Goal: Task Accomplishment & Management: Manage account settings

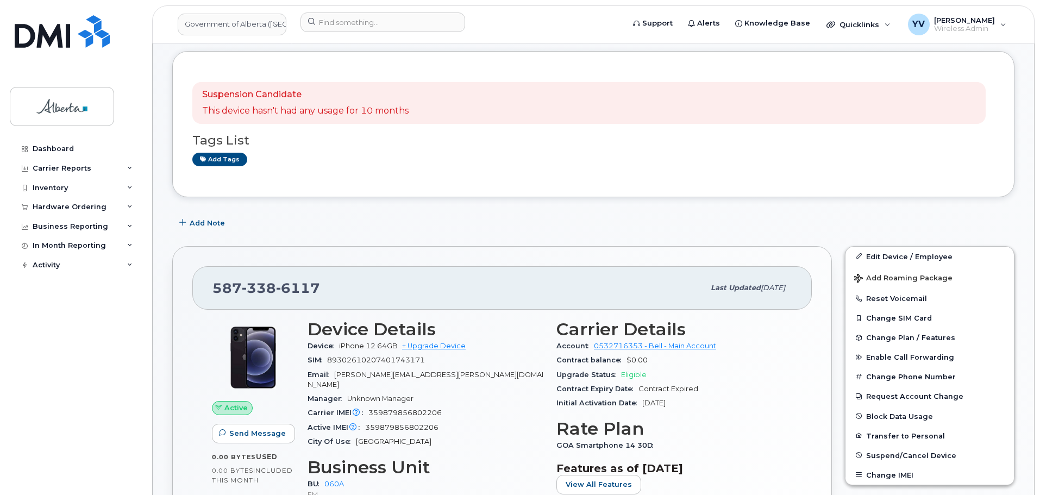
scroll to position [205, 0]
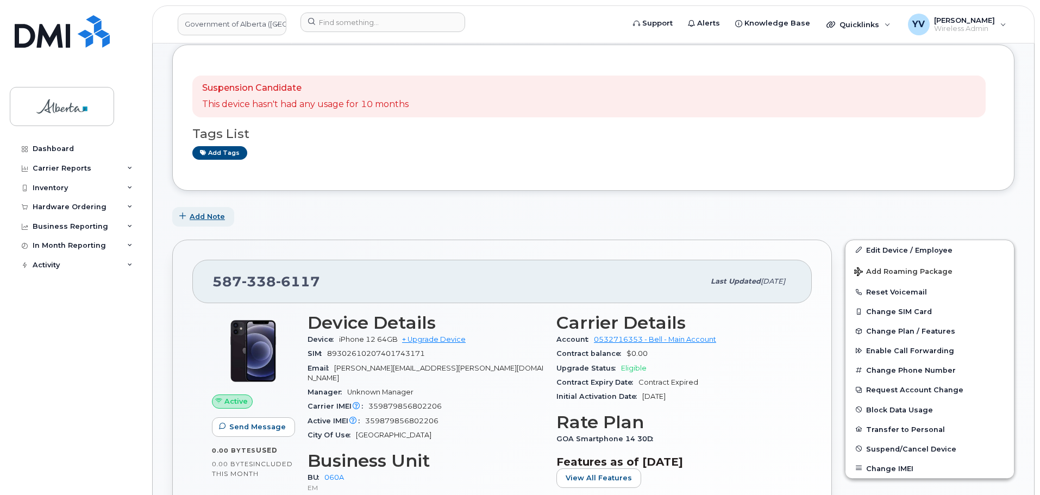
click at [205, 213] on span "Add Note" at bounding box center [207, 216] width 35 height 10
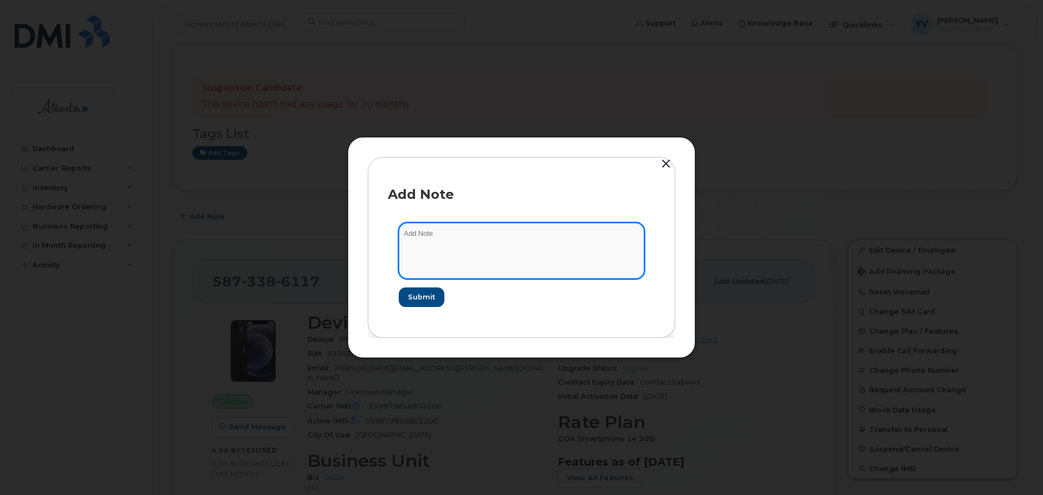
click at [431, 229] on textarea at bounding box center [522, 250] width 246 height 55
paste textarea "SCTASK0856247 Plan Cancel - [PHONE_NUMBER] Repurpose [GEOGRAPHIC_DATA]"
type textarea "SCTASK0856247 Plan Cancel - [PHONE_NUMBER] Repurpose [GEOGRAPHIC_DATA]"
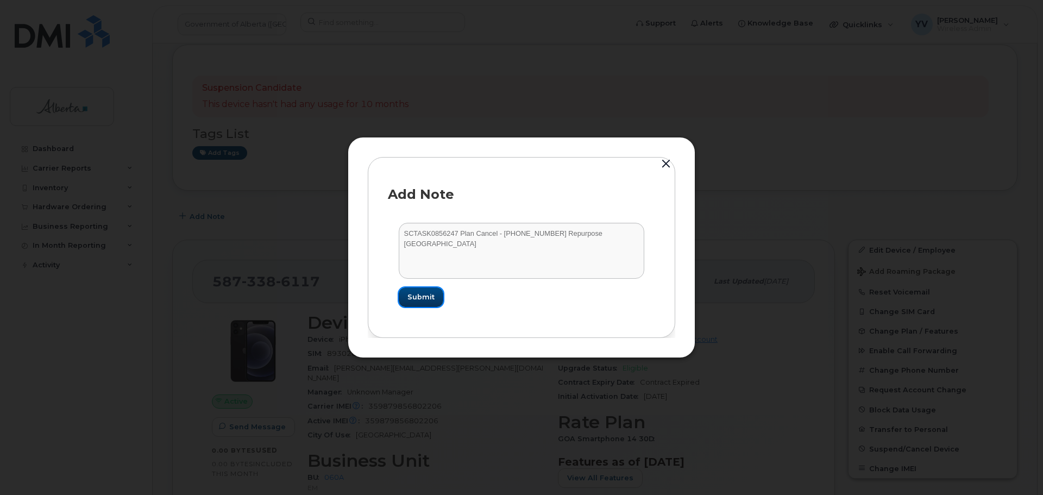
click at [420, 300] on span "Submit" at bounding box center [420, 297] width 27 height 10
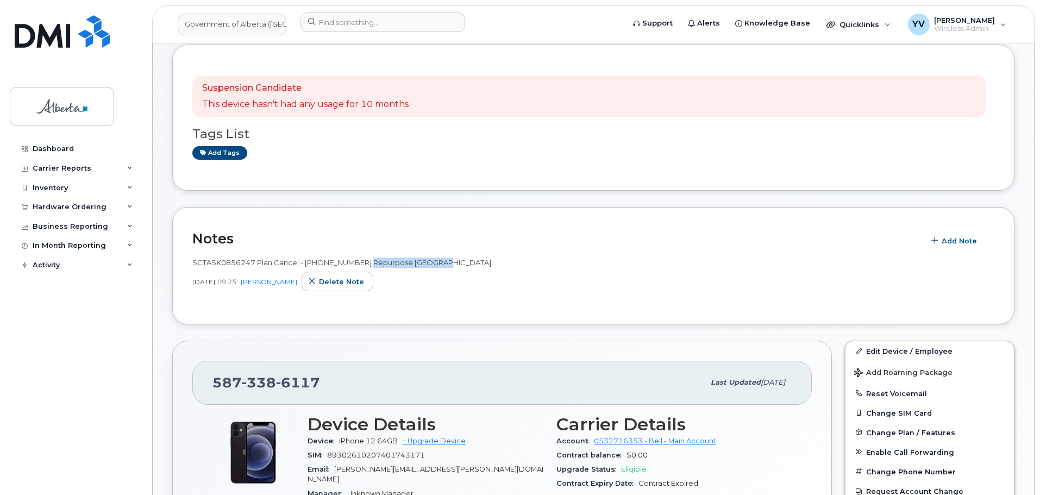
drag, startPoint x: 446, startPoint y: 263, endPoint x: 373, endPoint y: 267, distance: 73.4
click at [370, 267] on div "SCTASK0856247 Plan Cancel - [PHONE_NUMBER] Repurpose [GEOGRAPHIC_DATA]" at bounding box center [593, 262] width 802 height 10
copy span "epurpose Edmonton"
click at [880, 343] on link "Edit Device / Employee" at bounding box center [929, 351] width 168 height 20
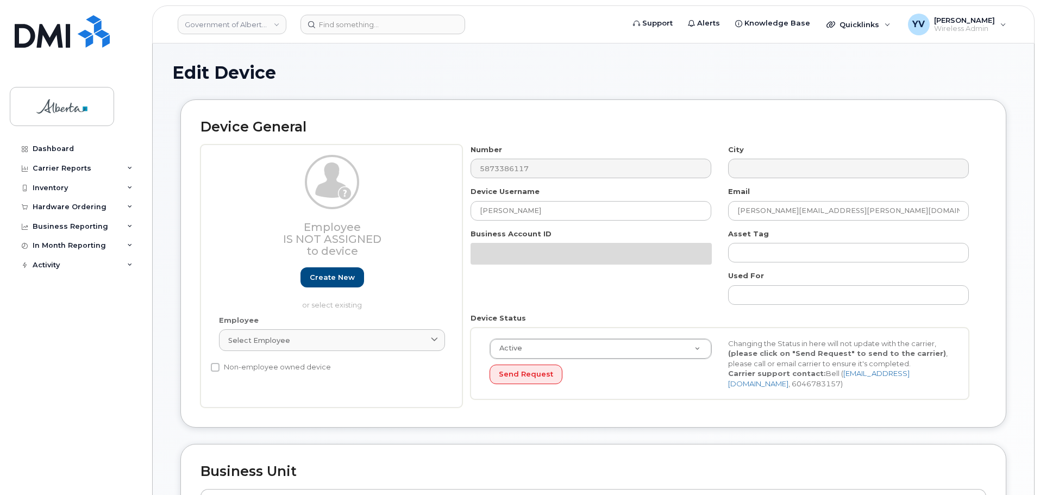
select select "4749732"
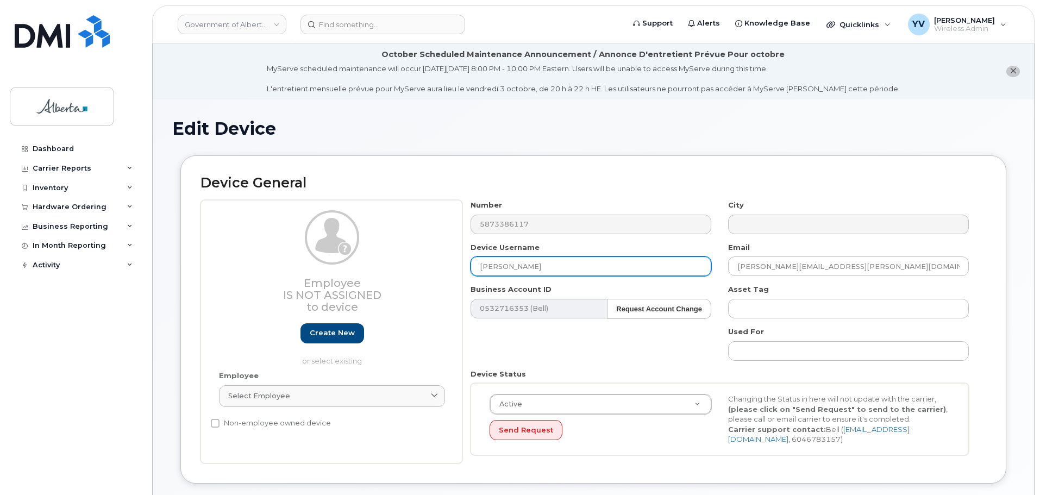
drag, startPoint x: 542, startPoint y: 267, endPoint x: 478, endPoint y: 265, distance: 63.6
click at [478, 265] on input "[PERSON_NAME]" at bounding box center [590, 266] width 241 height 20
paste input "epurpose Edmonton"
click at [481, 264] on input "epurpose Edmonton" at bounding box center [590, 266] width 241 height 20
type input "Repurpose [GEOGRAPHIC_DATA]"
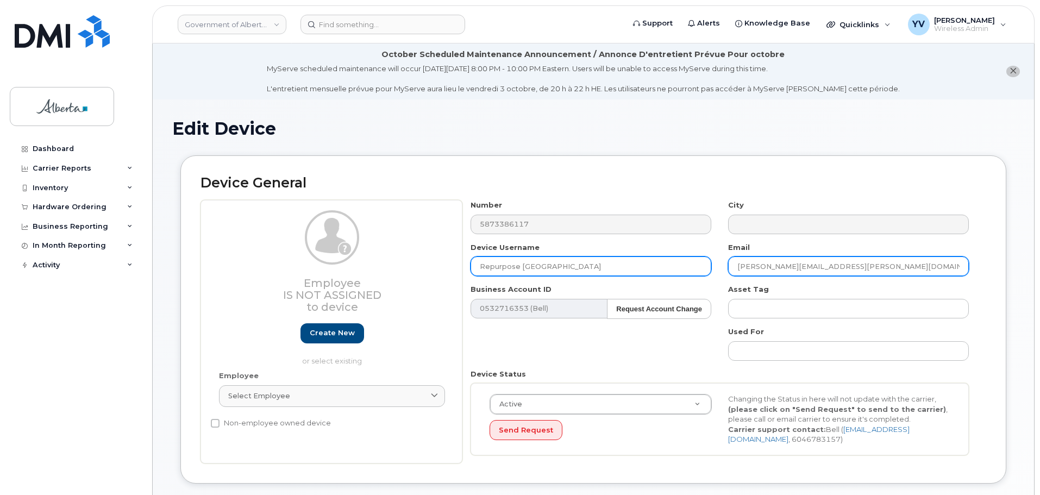
drag, startPoint x: 846, startPoint y: 268, endPoint x: 699, endPoint y: 272, distance: 146.7
click at [699, 272] on div "Number 5873386117 City Device Username Repurpose Edmonton Email Meghan.Carter@g…" at bounding box center [719, 331] width 515 height 263
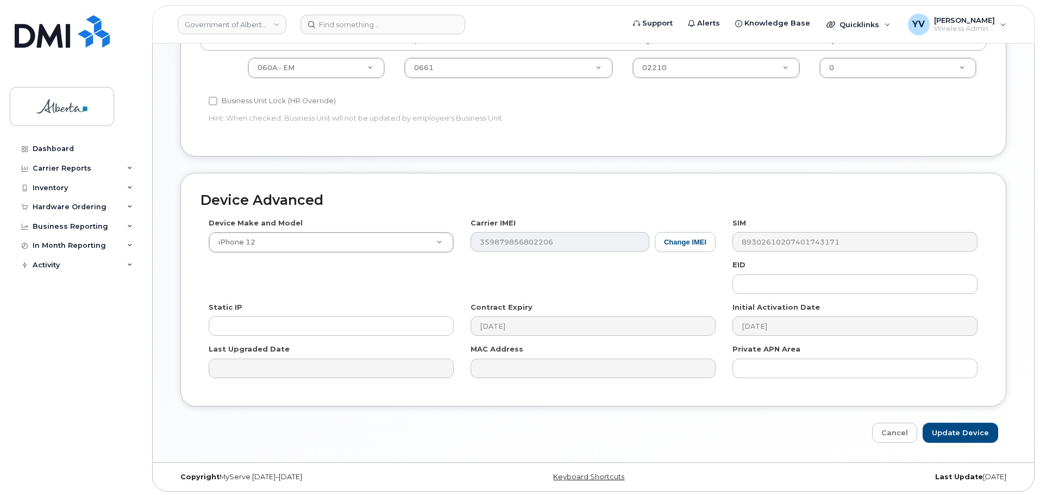
scroll to position [516, 0]
click at [964, 423] on input "Update Device" at bounding box center [959, 430] width 75 height 20
type input "Saving..."
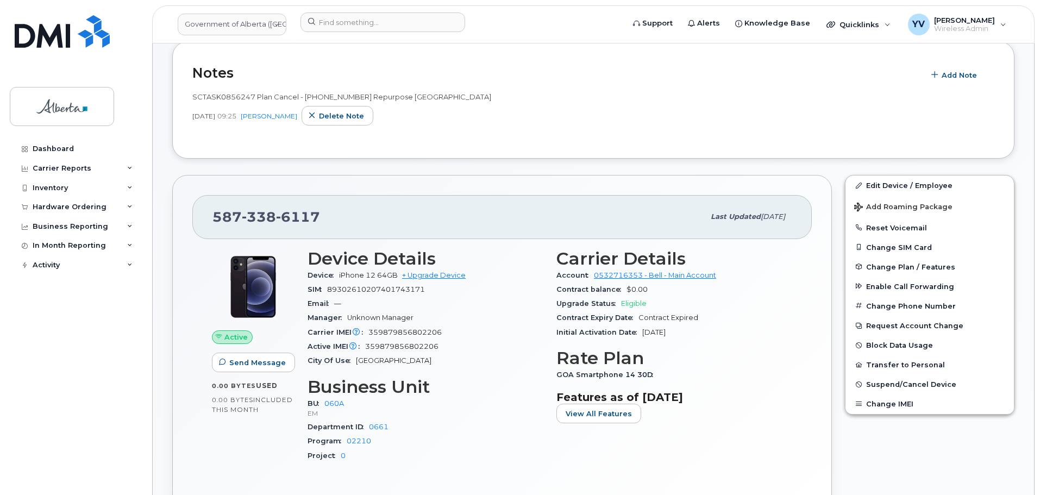
scroll to position [296, 0]
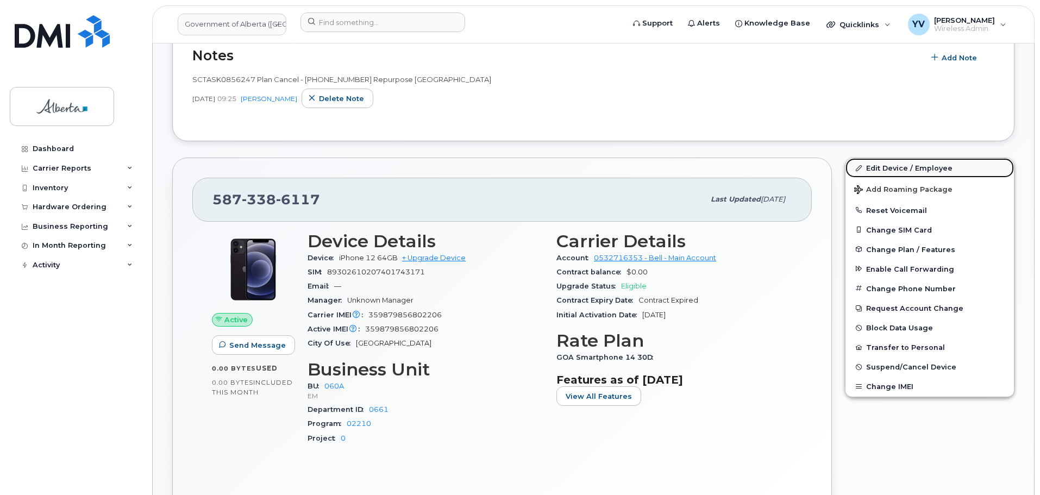
click at [884, 168] on link "Edit Device / Employee" at bounding box center [929, 168] width 168 height 20
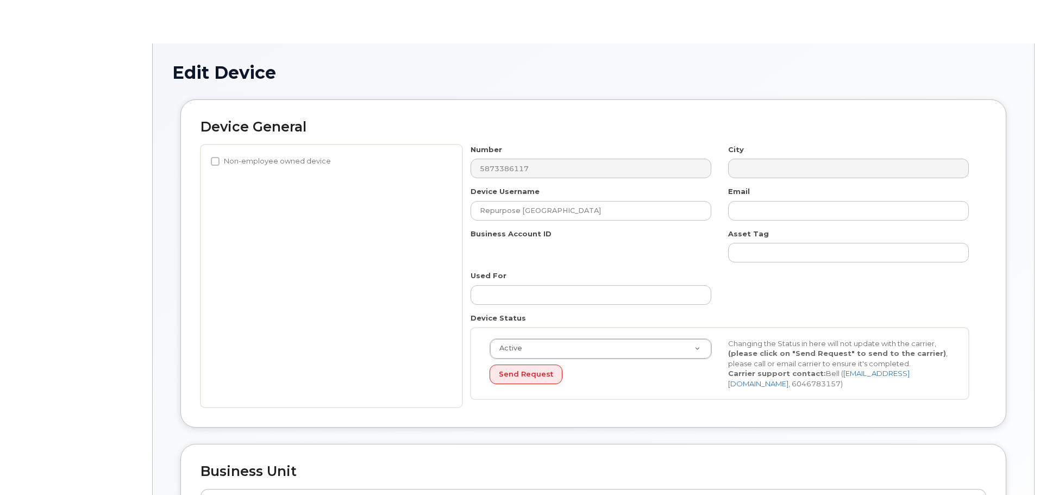
select select "4749732"
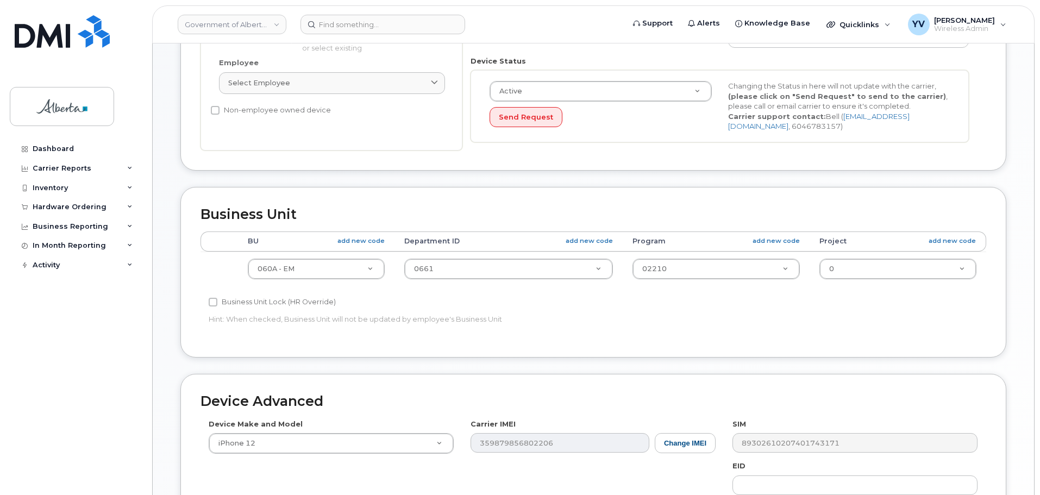
scroll to position [322, 0]
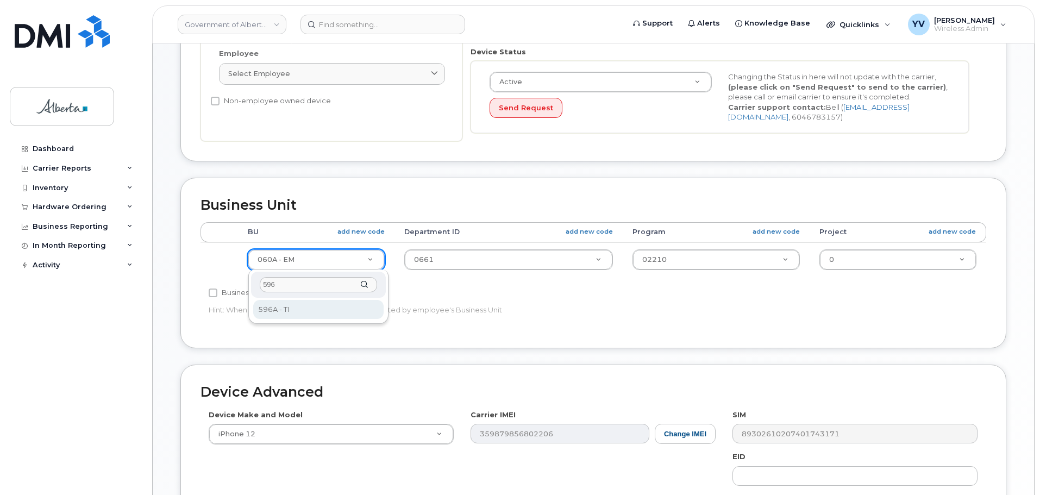
type input "596"
select select "4797729"
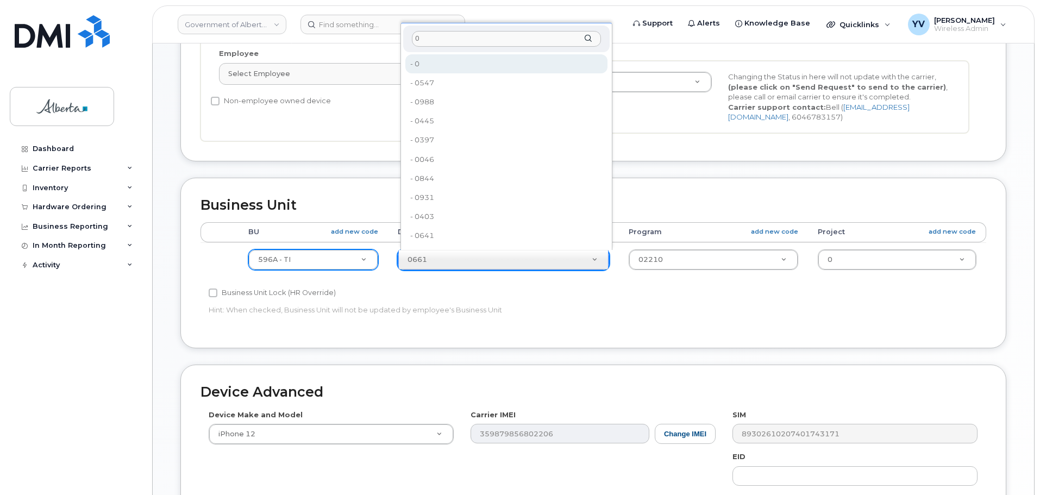
type input "0"
type input "4806341"
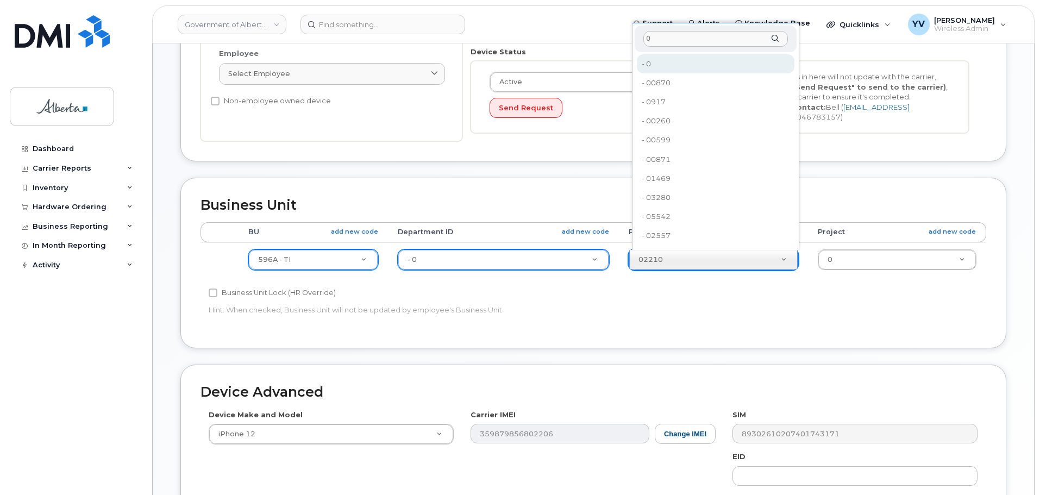
type input "0"
type input "4806366"
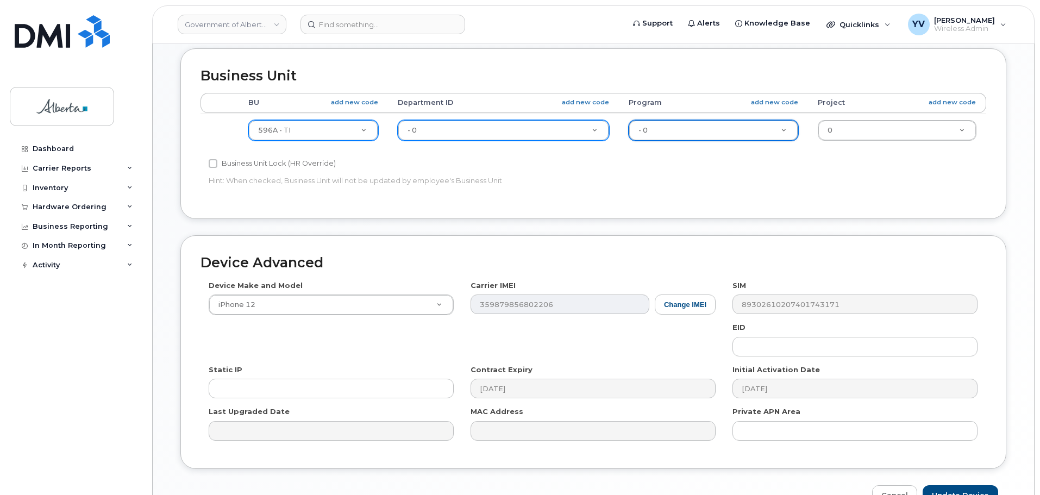
scroll to position [516, 0]
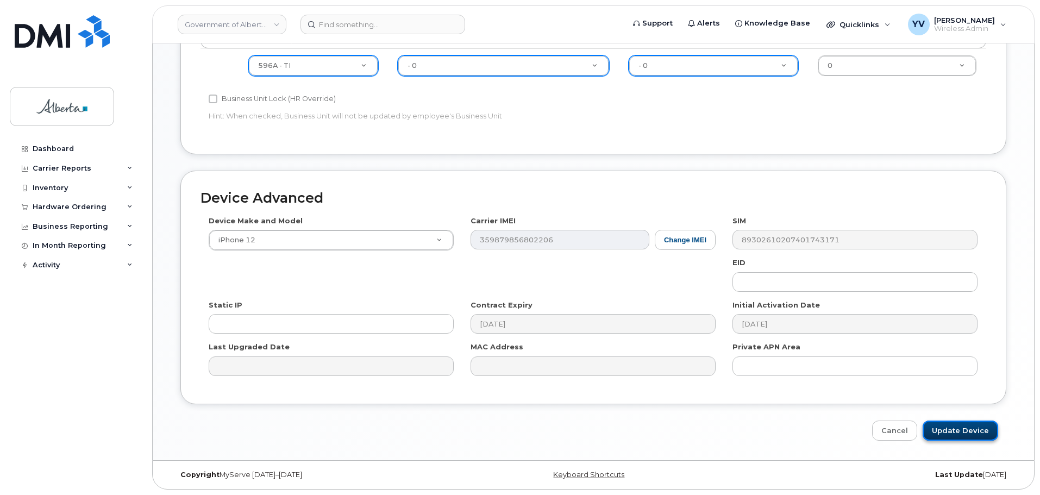
click at [971, 429] on input "Update Device" at bounding box center [959, 430] width 75 height 20
type input "Saving..."
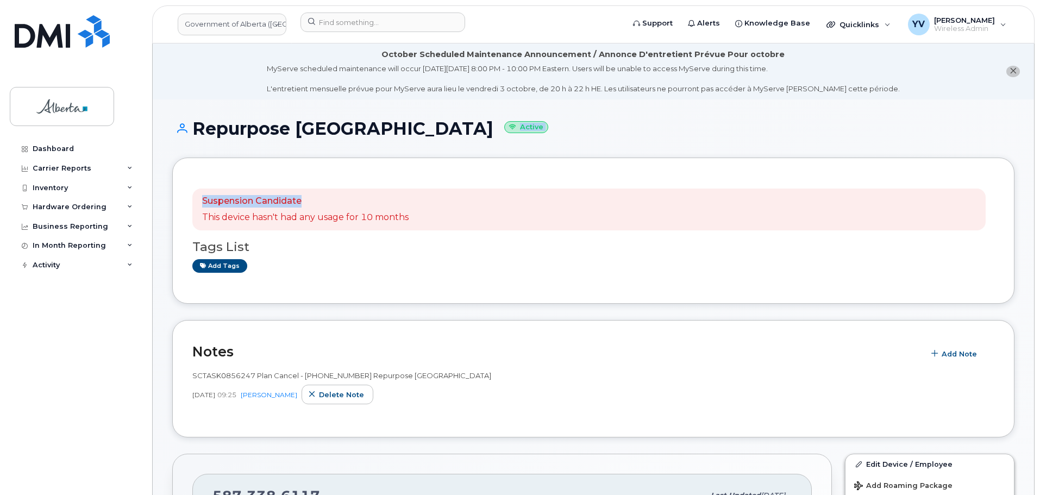
drag, startPoint x: 1038, startPoint y: 106, endPoint x: 1042, endPoint y: 169, distance: 63.2
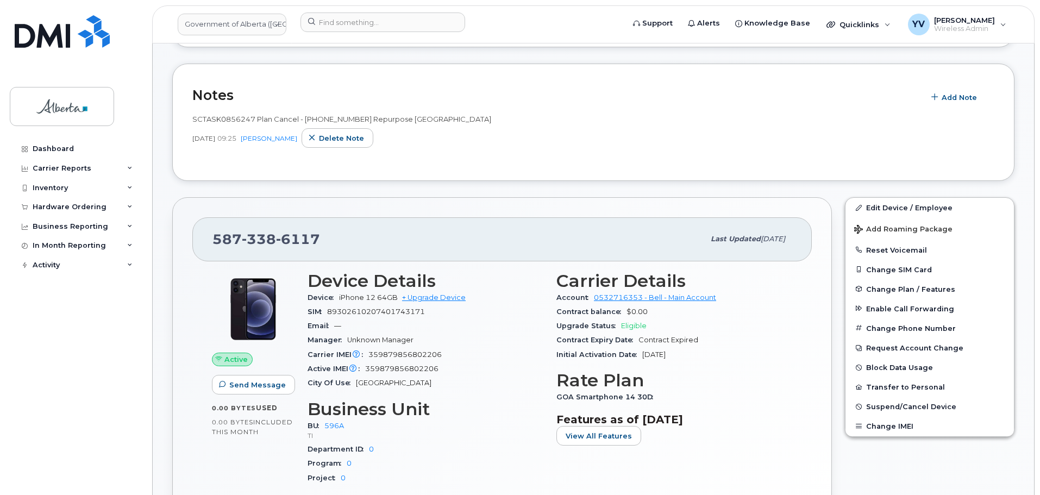
scroll to position [309, 0]
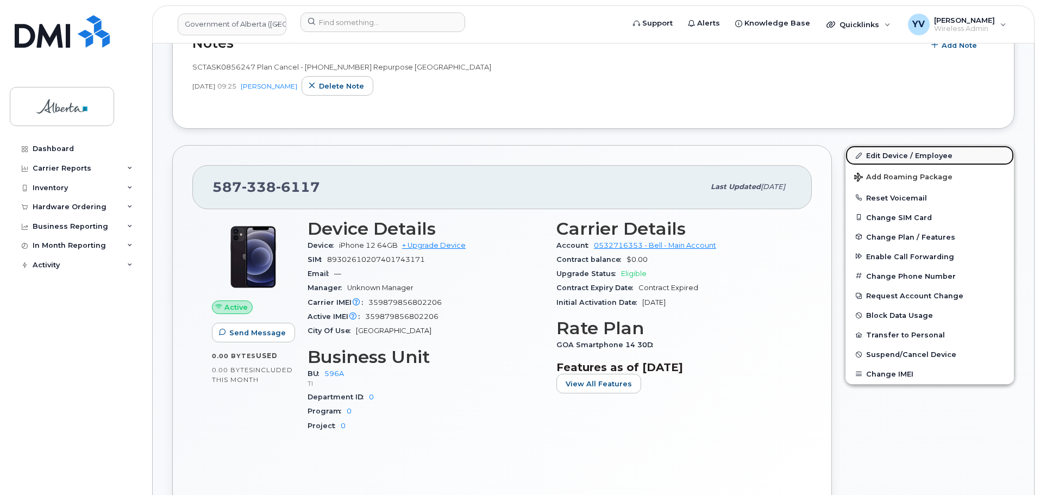
click at [891, 154] on link "Edit Device / Employee" at bounding box center [929, 156] width 168 height 20
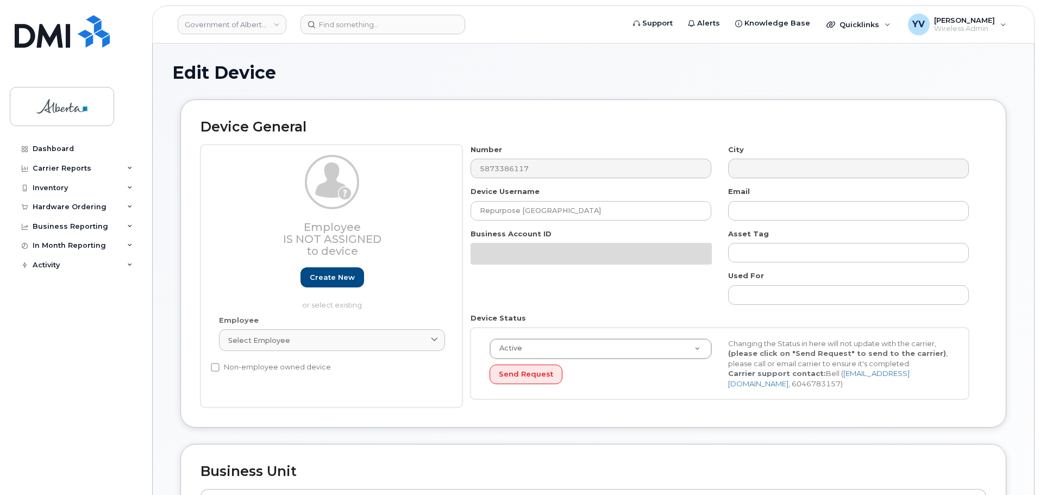
select select "4797729"
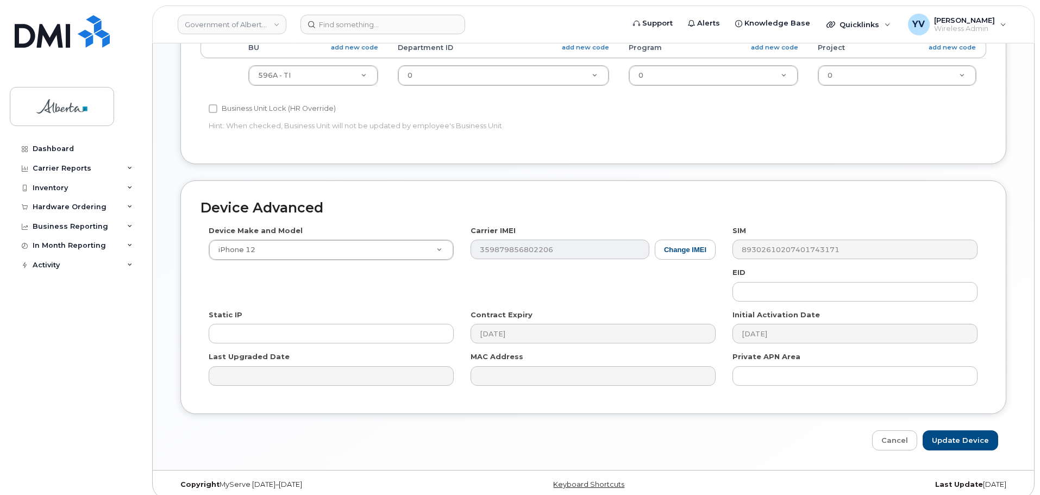
scroll to position [516, 0]
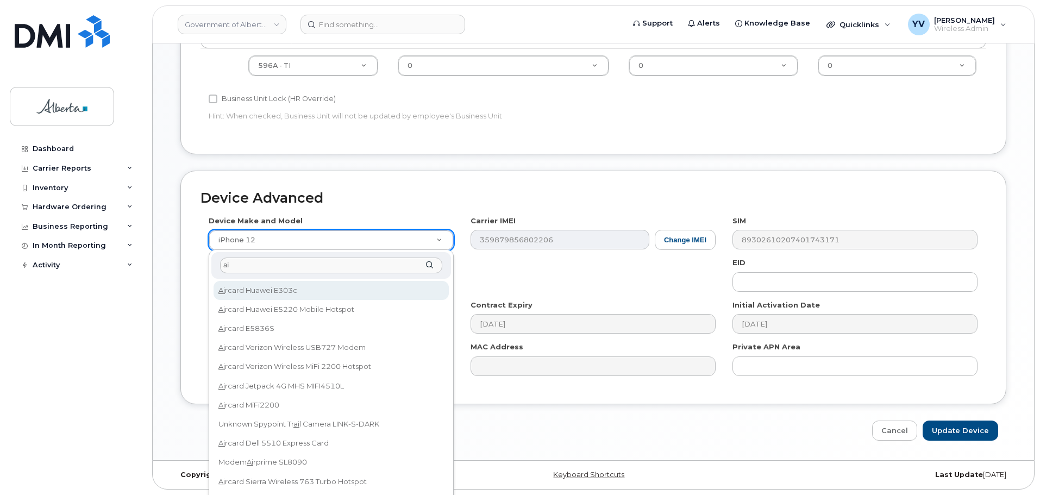
type input "a"
type input "A"
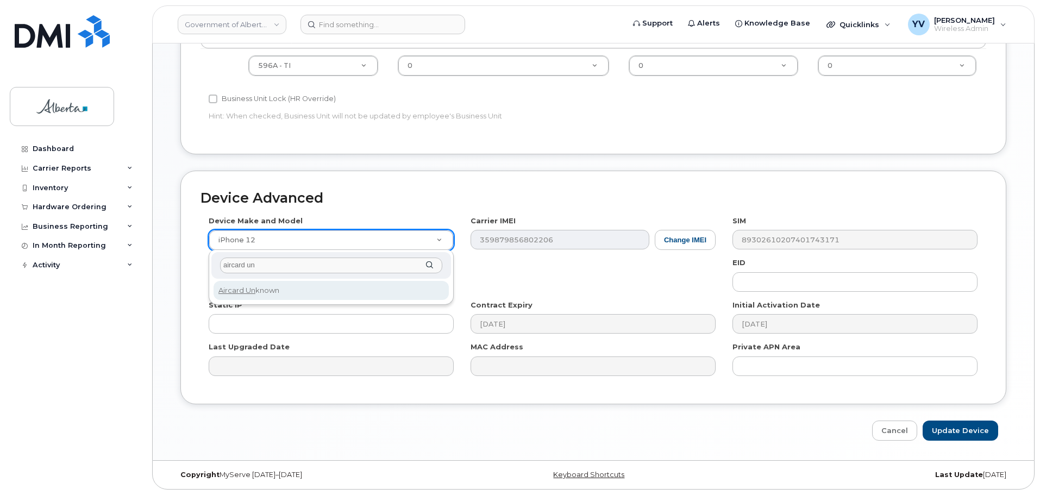
type input "aircard un"
select select "971"
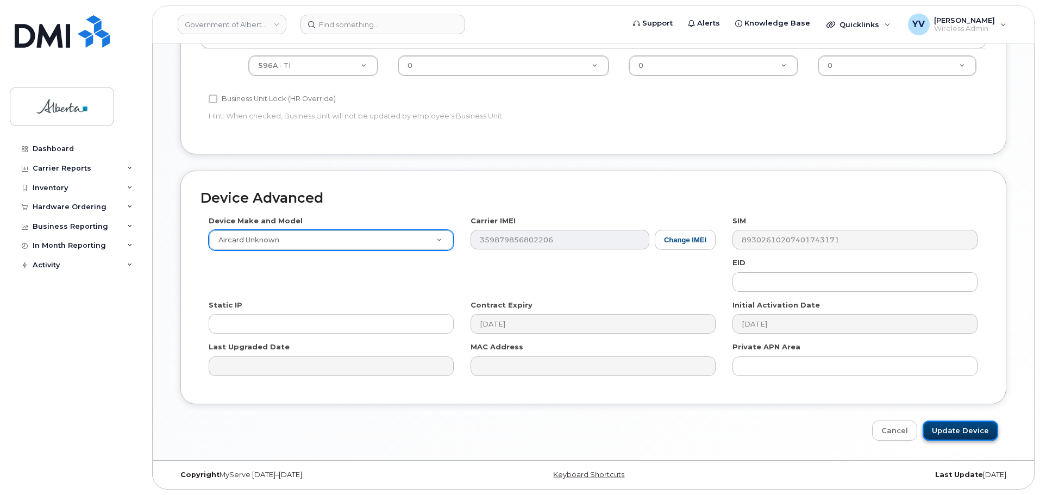
click at [948, 427] on input "Update Device" at bounding box center [959, 430] width 75 height 20
type input "Saving..."
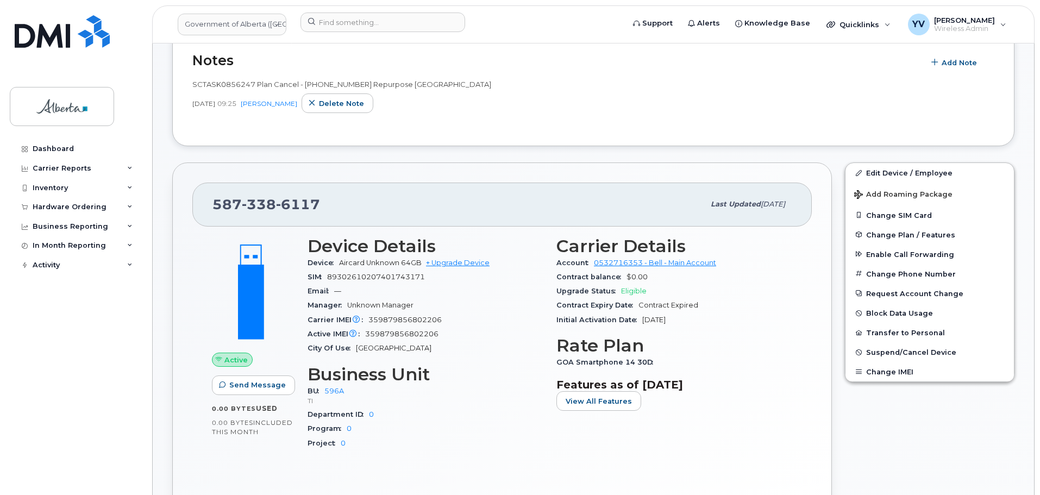
scroll to position [296, 0]
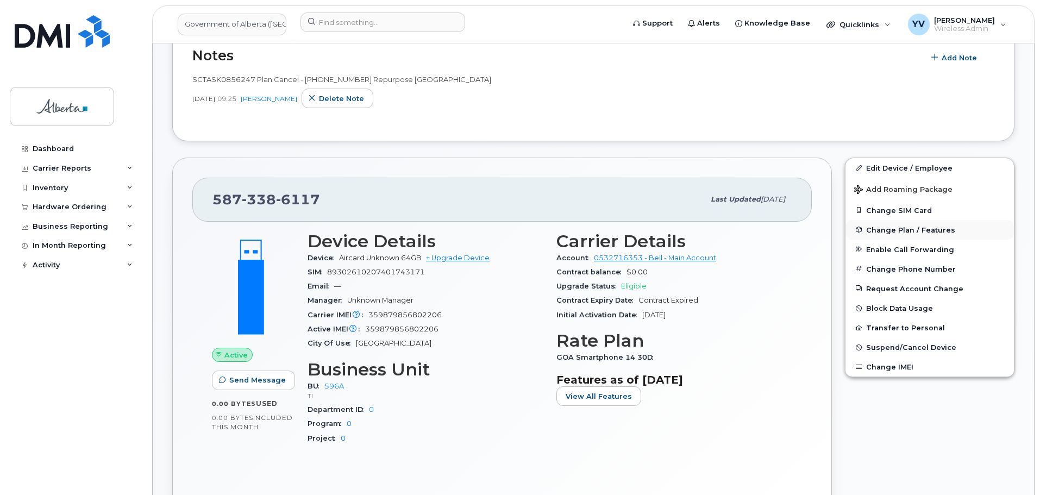
click at [883, 228] on span "Change Plan / Features" at bounding box center [910, 229] width 89 height 8
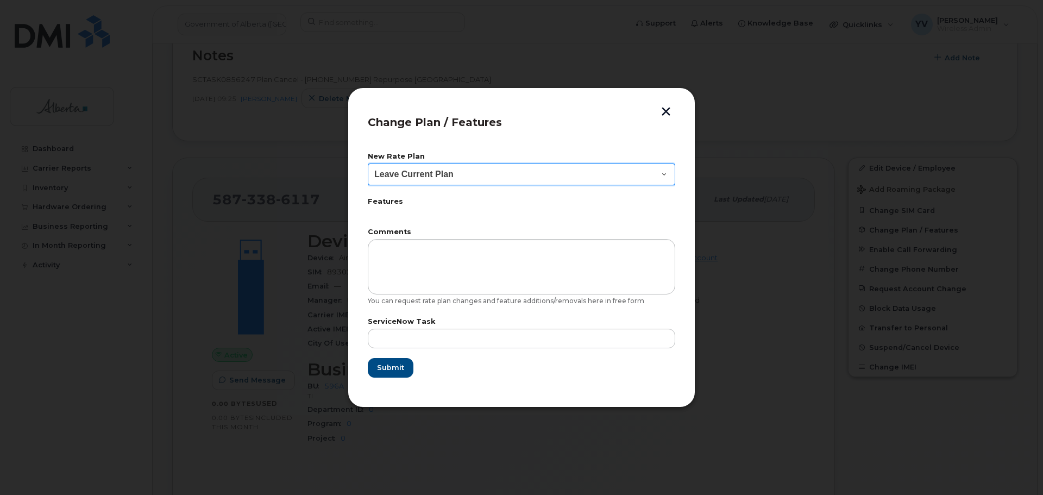
click at [666, 173] on select "Leave Current Plan GOA Data plan 9 30 d GOA–Unlimited Data Plan 9" at bounding box center [521, 174] width 307 height 22
select select "1790211"
click at [368, 163] on select "Leave Current Plan GOA Data plan 9 30 d GOA–Unlimited Data Plan 9" at bounding box center [521, 174] width 307 height 22
click at [667, 173] on select "Leave Current Plan GOA Data plan 9 30 d GOA–Unlimited Data Plan 9" at bounding box center [521, 174] width 307 height 22
click at [368, 163] on select "Leave Current Plan GOA Data plan 9 30 d GOA–Unlimited Data Plan 9" at bounding box center [521, 174] width 307 height 22
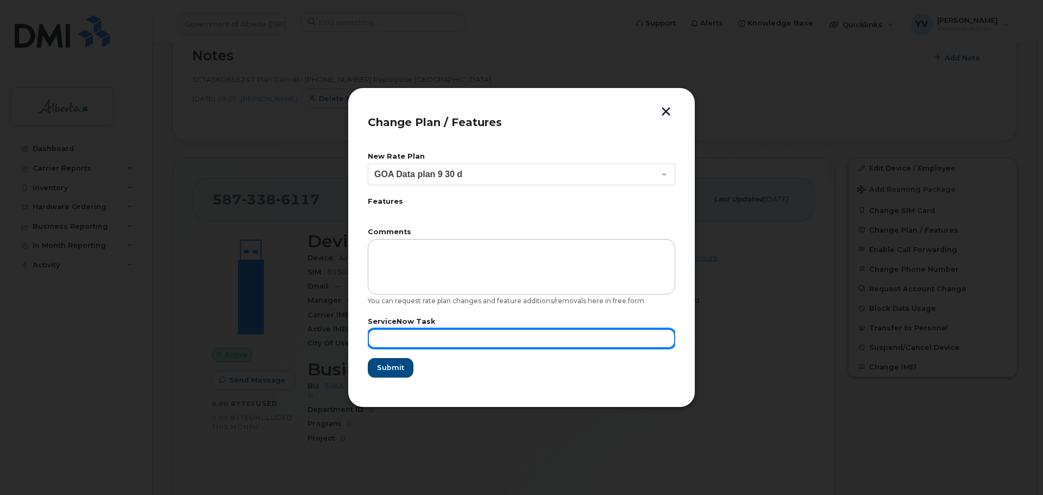
click at [412, 341] on input "text" at bounding box center [521, 339] width 307 height 20
paste input "SCTASK0856247"
type input "SCTASK0856247"
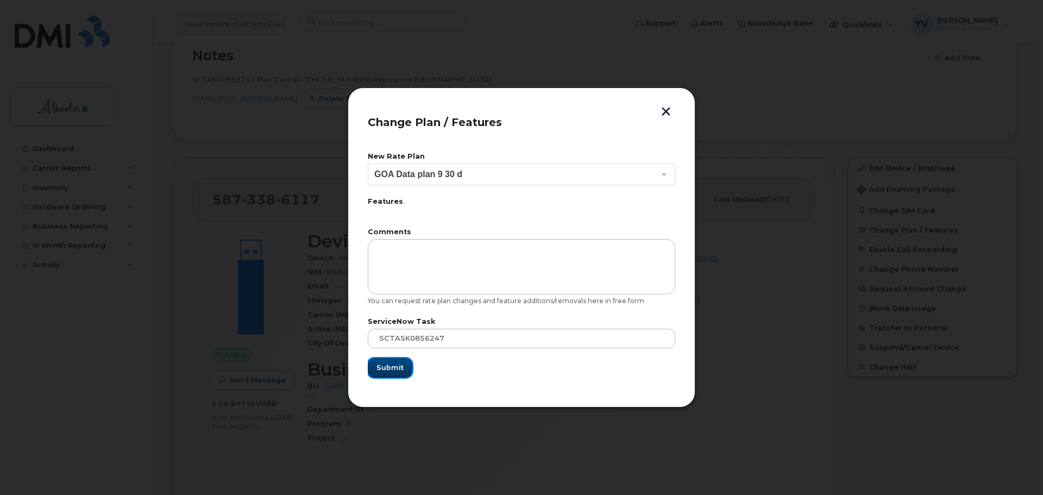
click at [386, 363] on span "Submit" at bounding box center [389, 367] width 27 height 10
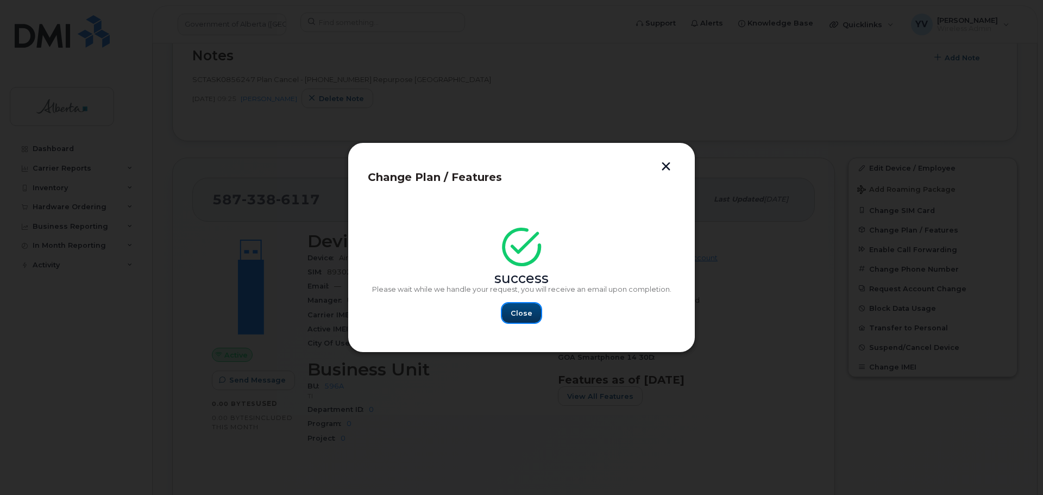
click at [530, 309] on span "Close" at bounding box center [522, 313] width 22 height 10
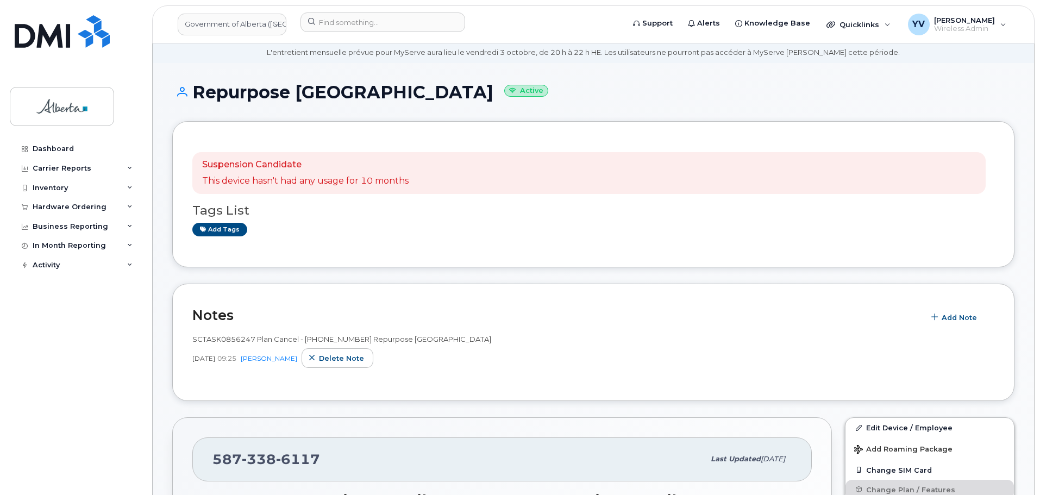
scroll to position [20, 0]
